Goal: Information Seeking & Learning: Learn about a topic

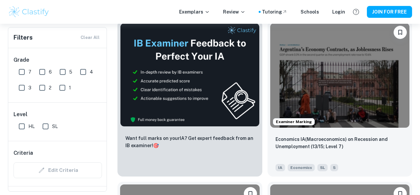
scroll to position [332, 0]
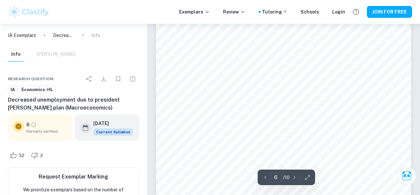
scroll to position [1898, 0]
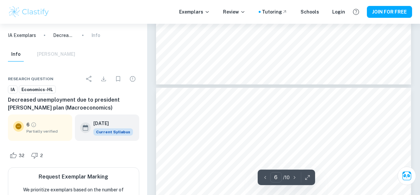
type input "5"
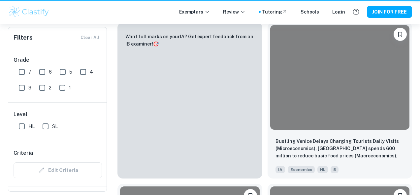
scroll to position [332, 0]
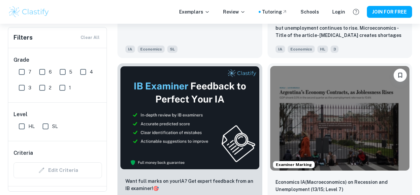
click at [37, 166] on div "Edit Criteria" at bounding box center [58, 170] width 88 height 16
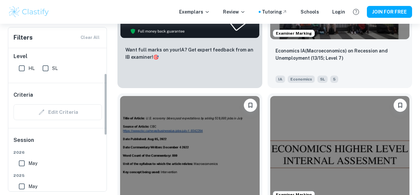
scroll to position [551, 0]
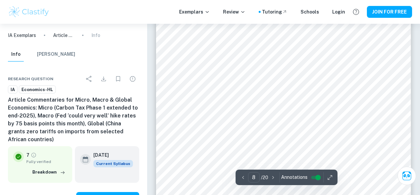
scroll to position [2744, 0]
type input "11"
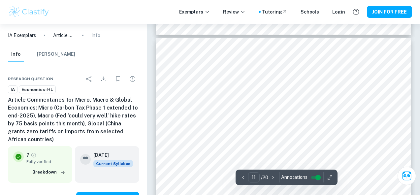
scroll to position [3446, 0]
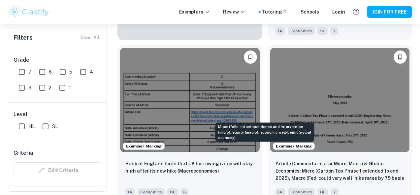
scroll to position [831, 0]
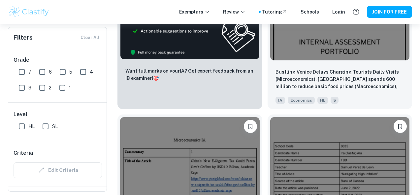
scroll to position [1774, 0]
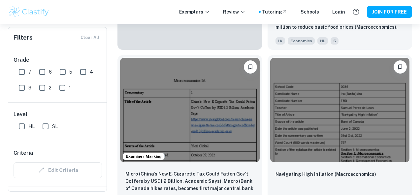
click at [18, 71] on input "7" at bounding box center [21, 71] width 13 height 13
checkbox input "true"
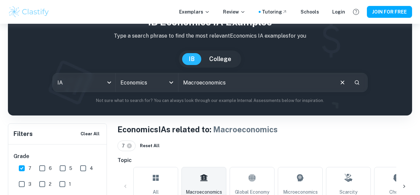
scroll to position [34, 0]
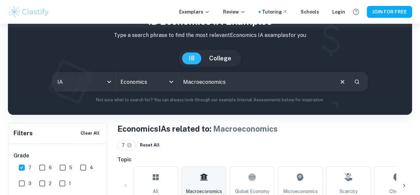
click at [241, 83] on input "Macroeconomics" at bounding box center [256, 82] width 155 height 18
type input "Macroeconomics well being"
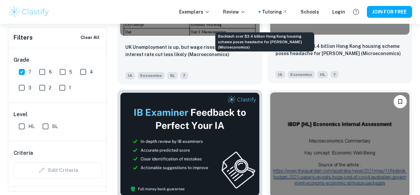
scroll to position [352, 0]
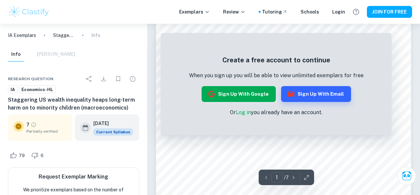
scroll to position [227, 0]
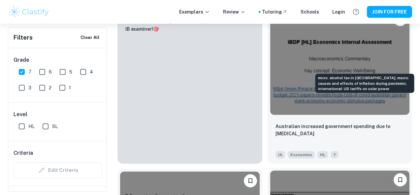
scroll to position [427, 0]
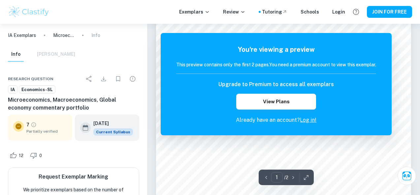
scroll to position [111, 0]
